Goal: Task Accomplishment & Management: Manage account settings

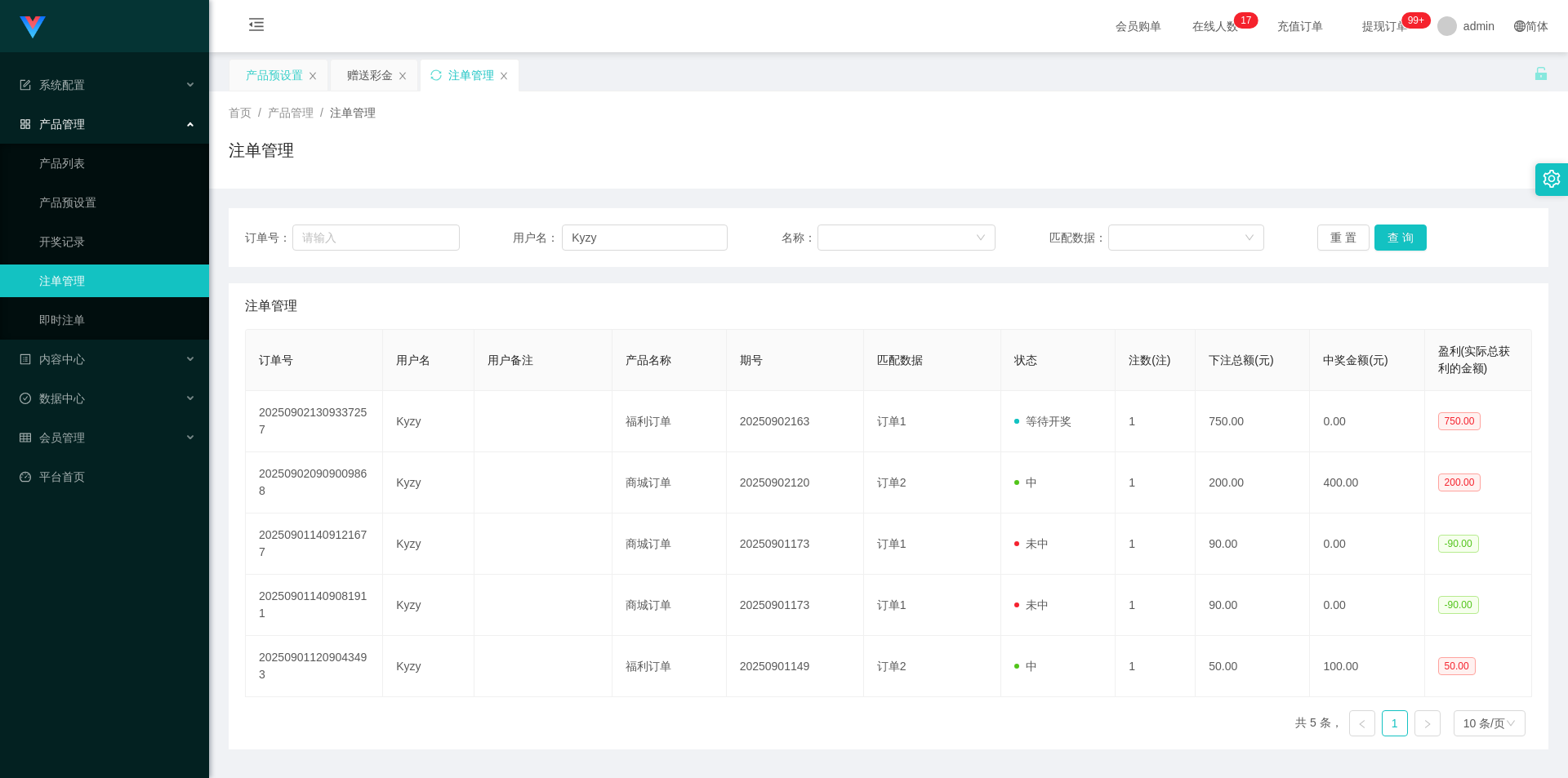
click at [278, 76] on div "产品预设置" at bounding box center [275, 74] width 58 height 31
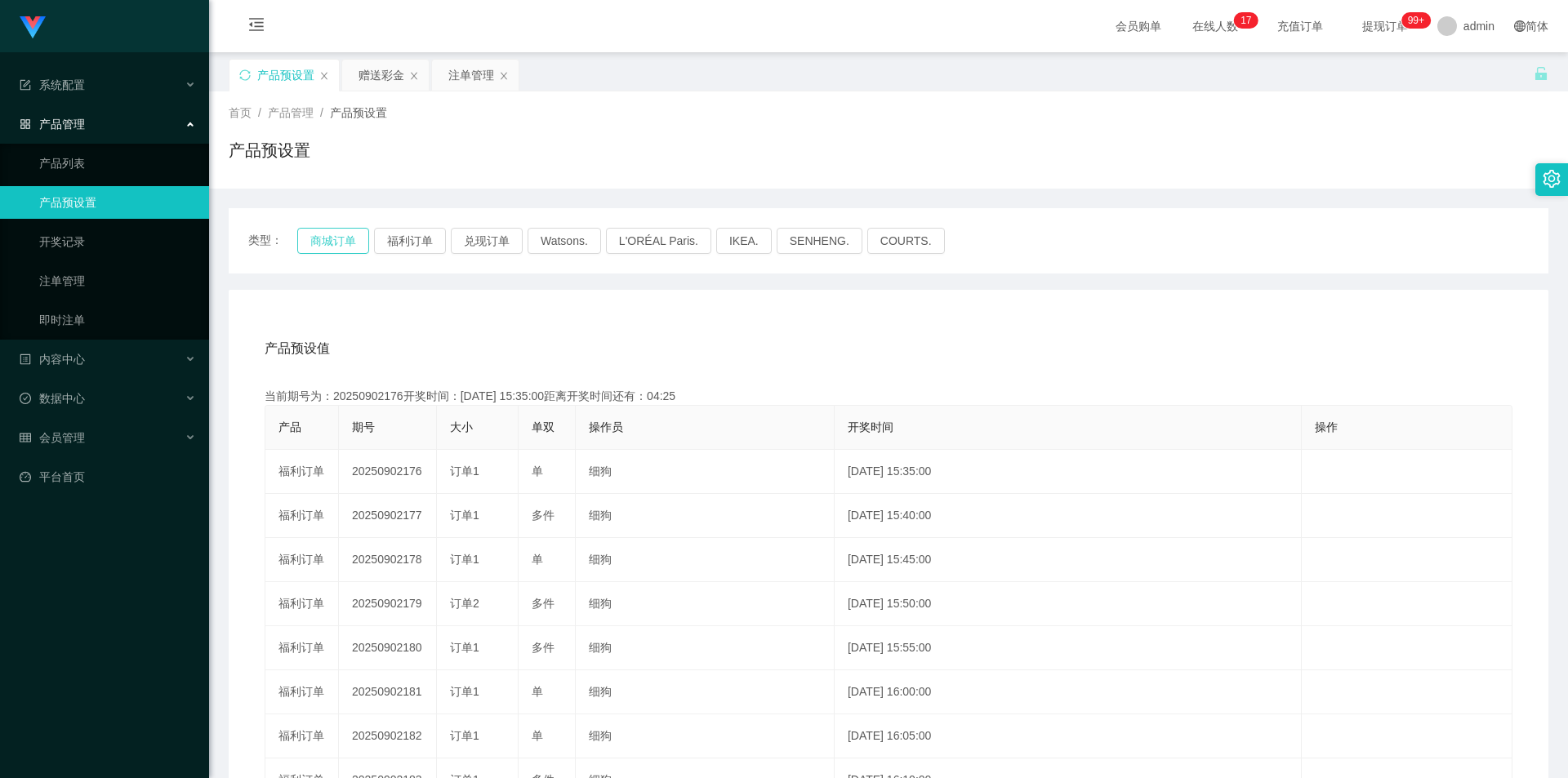
click at [323, 237] on button "商城订单" at bounding box center [332, 240] width 72 height 26
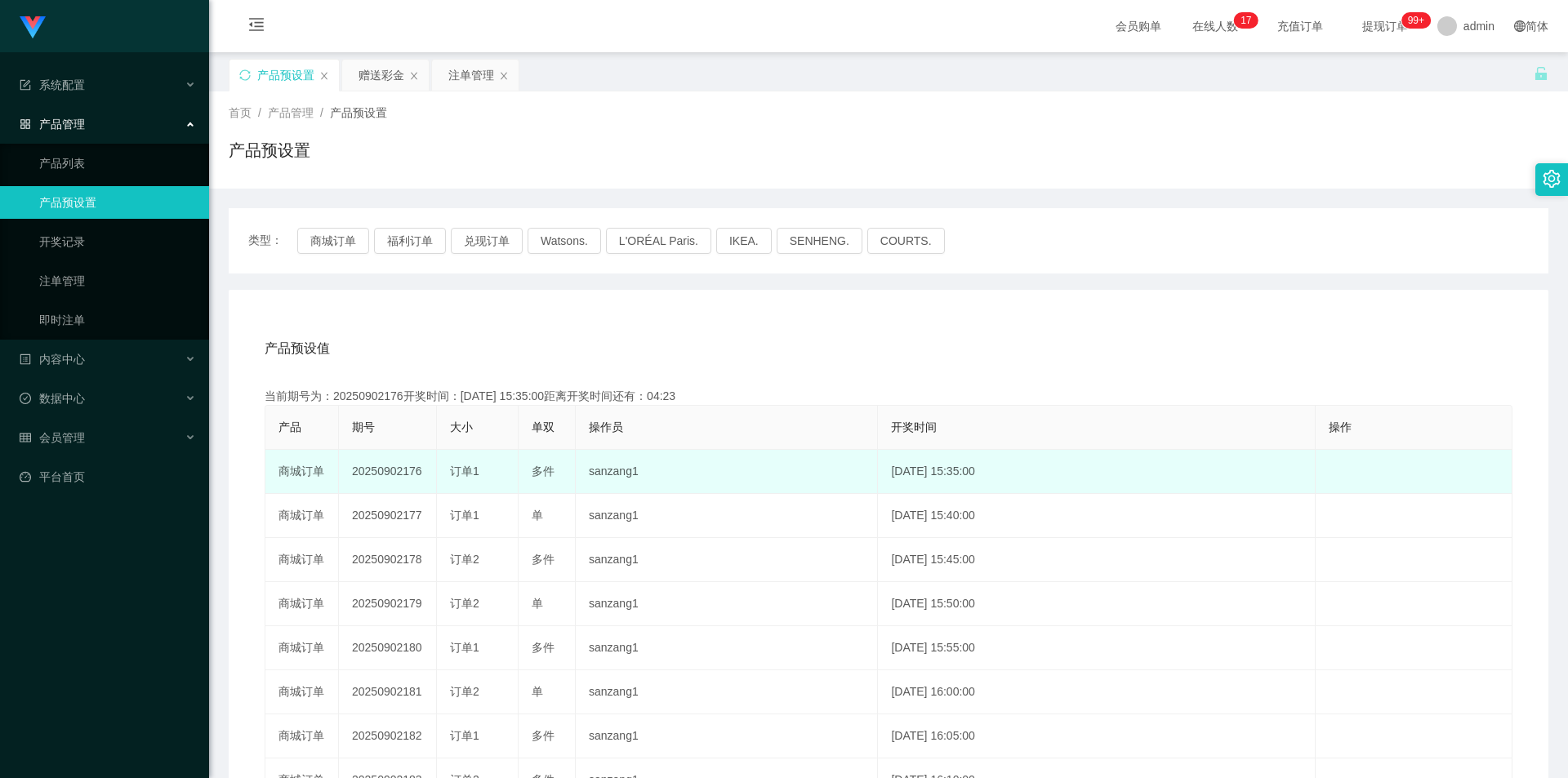
click at [390, 476] on td "20250902176" at bounding box center [388, 472] width 98 height 44
click at [391, 476] on td "20250902176" at bounding box center [388, 472] width 98 height 44
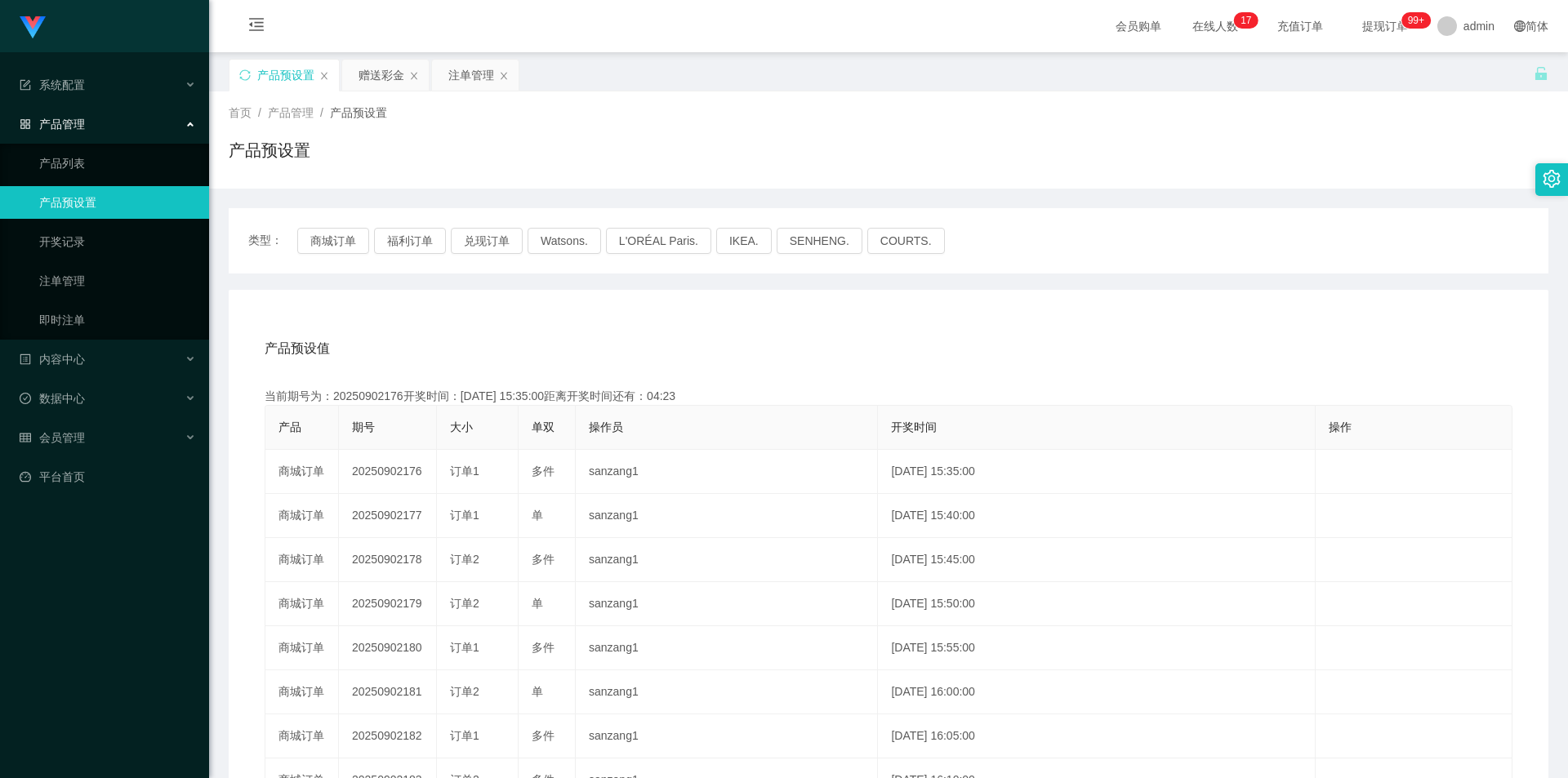
copy td "20250902176"
click at [497, 243] on button "兑现订单" at bounding box center [486, 240] width 72 height 26
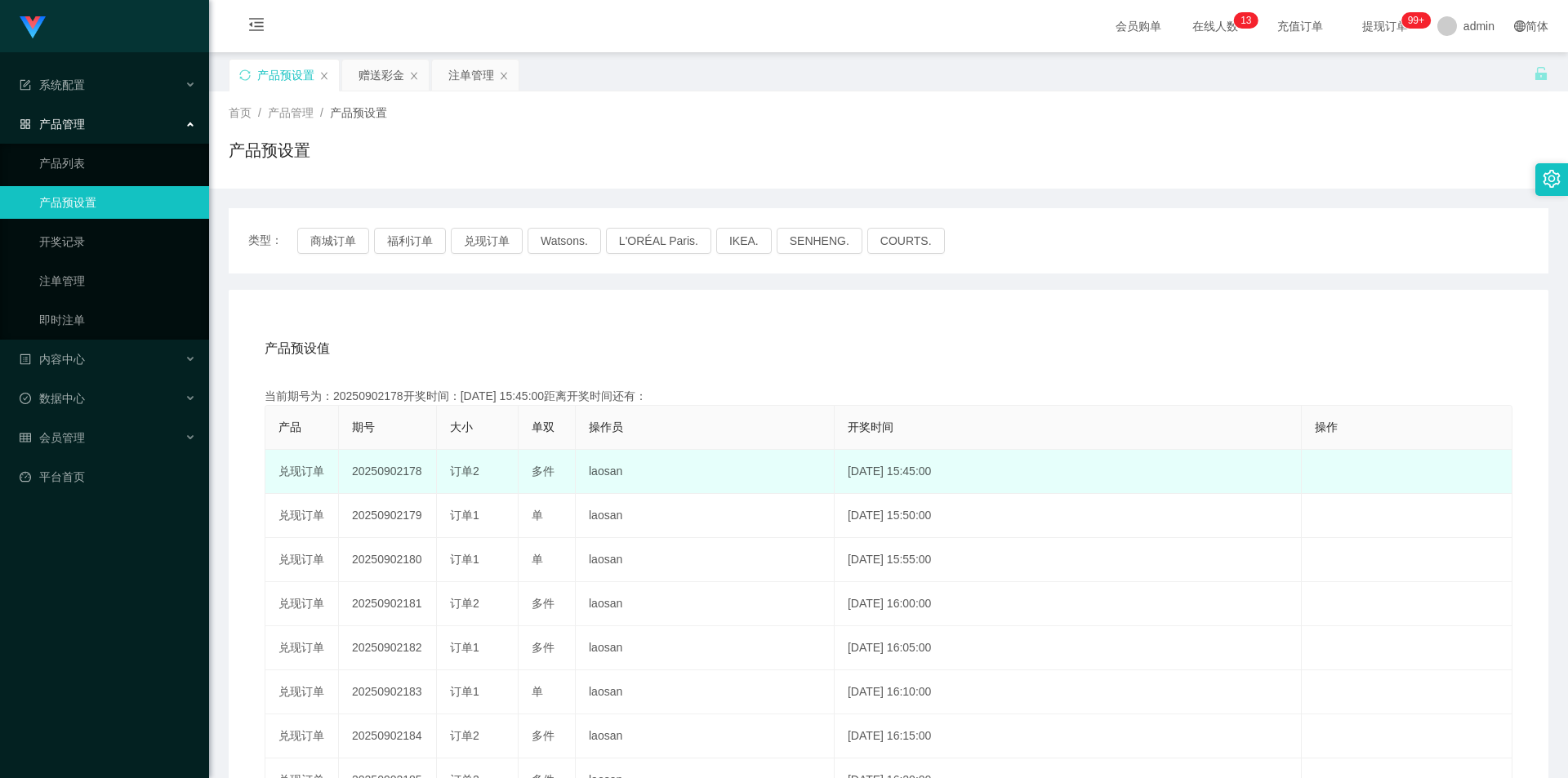
click at [394, 474] on td "20250902178" at bounding box center [388, 472] width 98 height 44
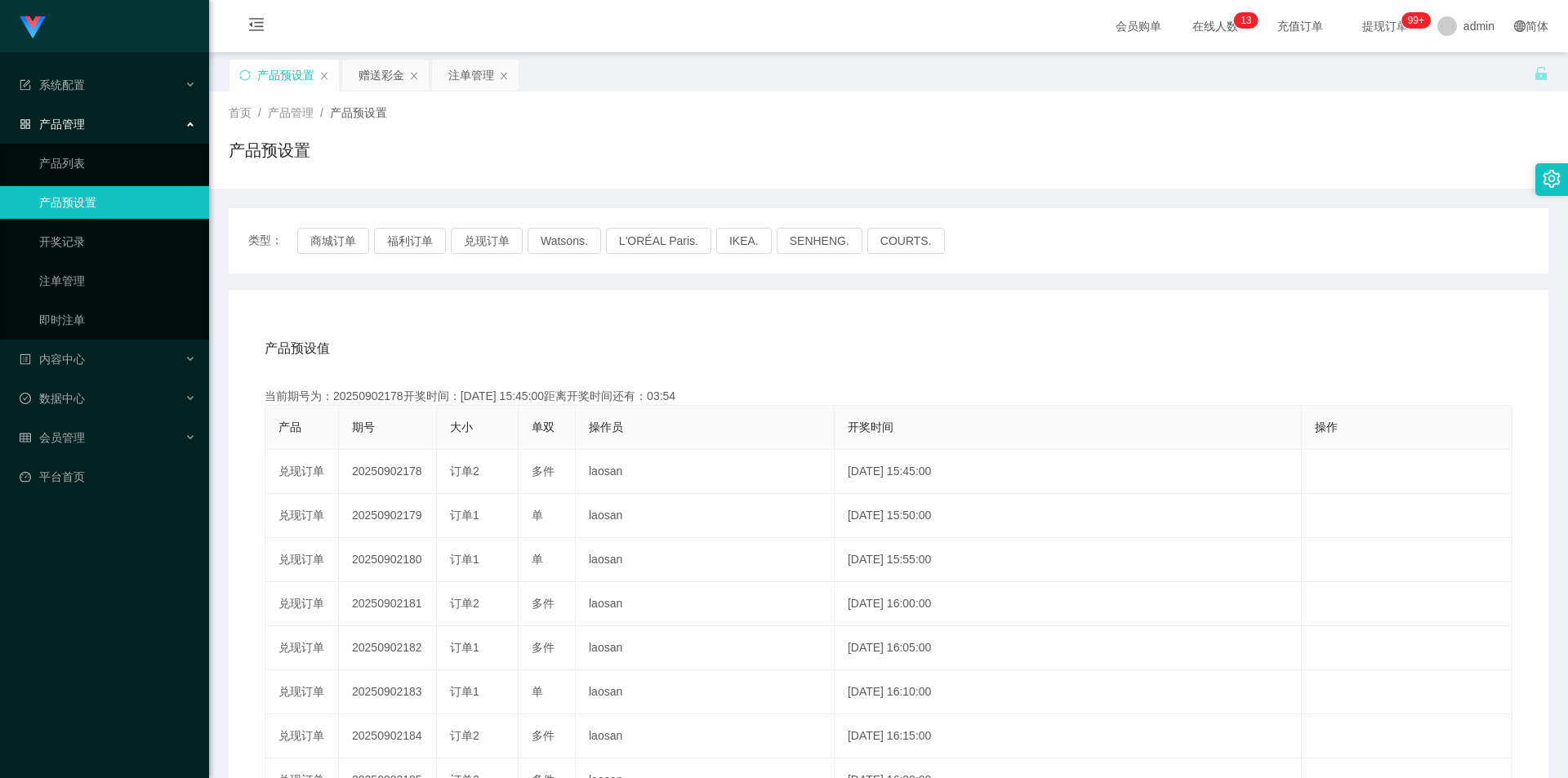
copy td "20250902178"
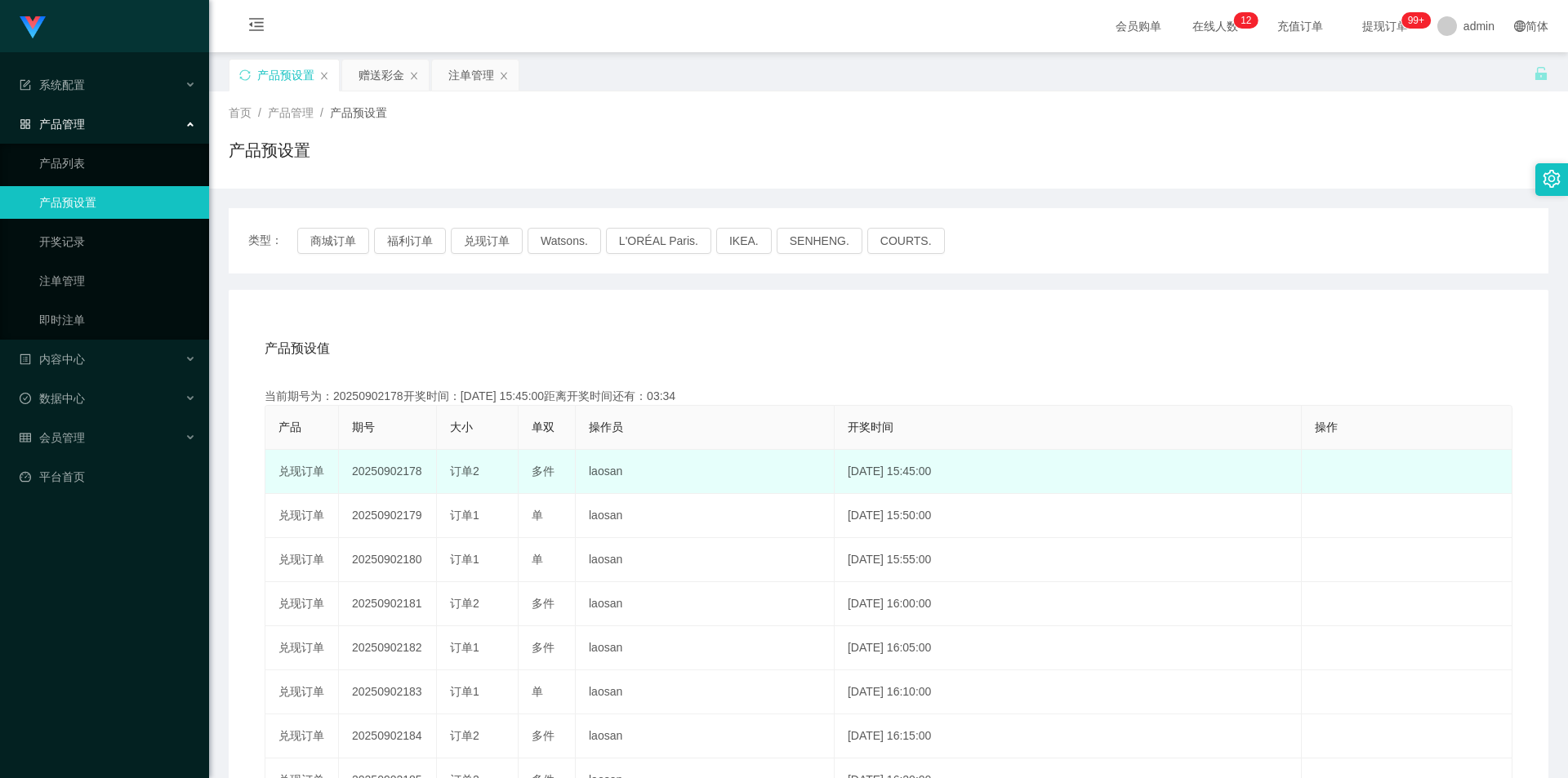
drag, startPoint x: 535, startPoint y: 476, endPoint x: 555, endPoint y: 475, distance: 20.0
click at [555, 475] on div "多件" at bounding box center [547, 471] width 30 height 17
copy span "多件"
